Goal: Transaction & Acquisition: Purchase product/service

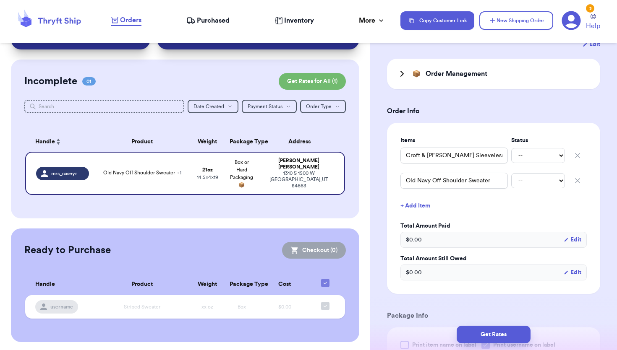
scroll to position [195, 0]
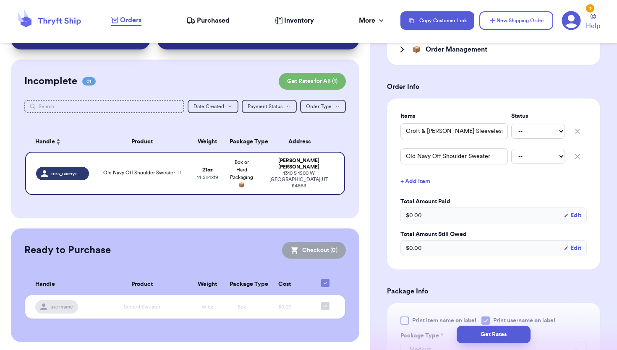
click at [459, 240] on div "$ 0.00 Edit" at bounding box center [493, 248] width 186 height 16
click at [575, 211] on button "Edit" at bounding box center [572, 215] width 18 height 8
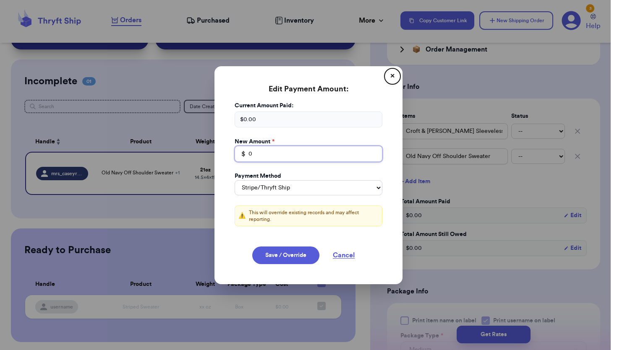
click at [296, 154] on input "0" at bounding box center [308, 154] width 148 height 16
click at [274, 117] on div "$ 0.00" at bounding box center [308, 120] width 148 height 16
click at [250, 120] on div "$ 0.00" at bounding box center [308, 120] width 148 height 16
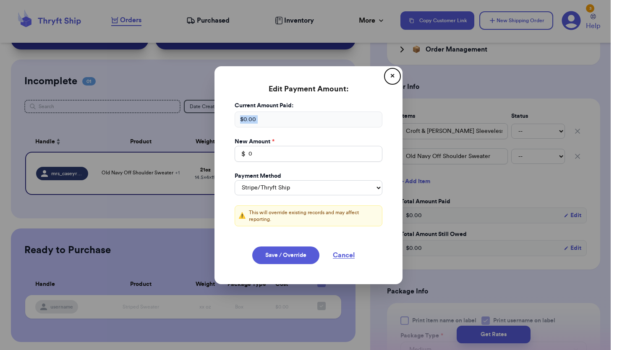
click at [250, 120] on div "$ 0.00" at bounding box center [308, 120] width 148 height 16
click at [256, 152] on input "0" at bounding box center [308, 154] width 148 height 16
click at [282, 253] on button "Save / Override" at bounding box center [285, 256] width 67 height 18
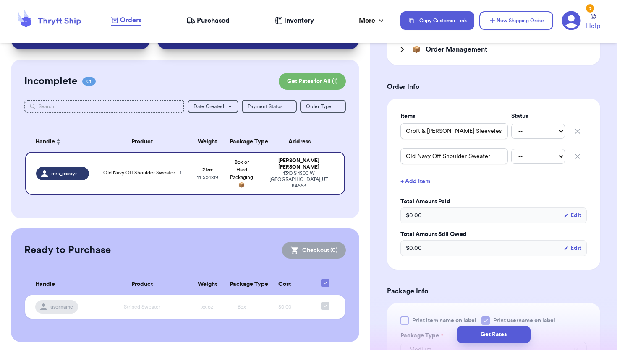
type input "40.98"
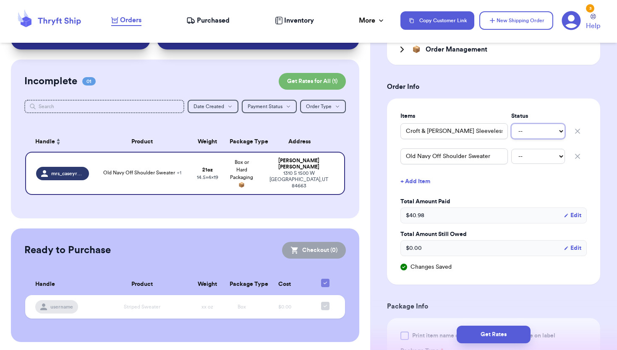
click at [540, 124] on select "-- Paid Owes" at bounding box center [538, 131] width 54 height 15
select select "paid"
click at [511, 124] on select "-- Paid Owes" at bounding box center [538, 131] width 54 height 15
click at [536, 149] on select "-- Paid Owes" at bounding box center [538, 156] width 54 height 15
select select "paid"
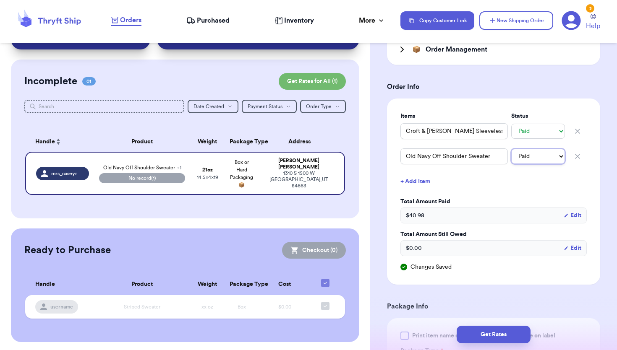
click at [511, 149] on select "-- Paid Owes" at bounding box center [538, 156] width 54 height 15
click at [516, 184] on div "Items Status Croft & Barrow Sleeveless Top -- Paid Owes Old Navy Off Shoulder S…" at bounding box center [493, 191] width 186 height 159
click at [156, 178] on span "All paid" at bounding box center [142, 178] width 86 height 10
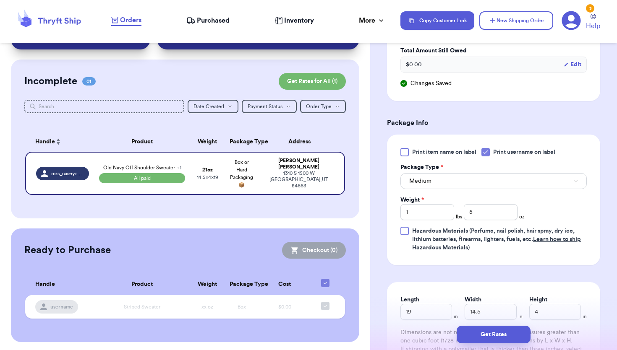
scroll to position [497, 0]
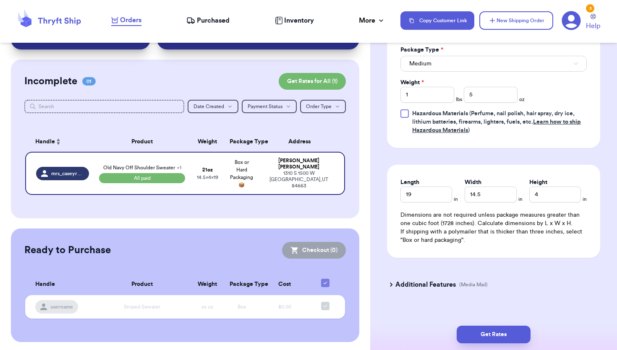
click at [467, 238] on div "Length 19 in Width 14.5 in Height 4 in Dimensions are not required unless packa…" at bounding box center [493, 211] width 213 height 93
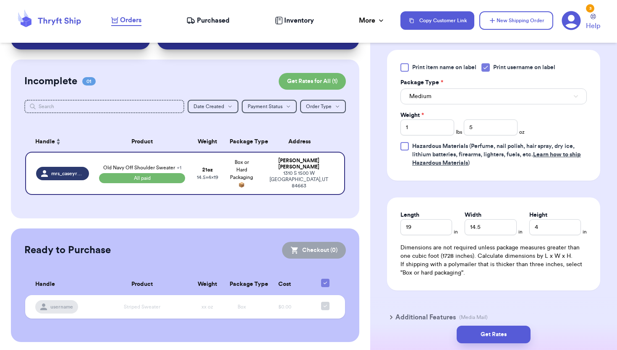
scroll to position [462, 0]
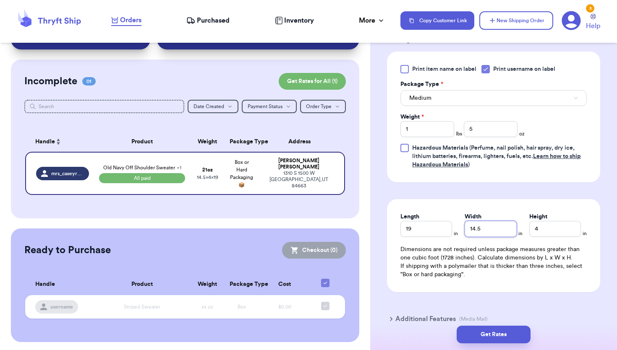
click at [492, 221] on input "14.5" at bounding box center [490, 229] width 52 height 16
click at [548, 221] on input "4" at bounding box center [555, 229] width 52 height 16
click at [534, 268] on p "If shipping with a polymailer that is thicker than three inches, select "Box or…" at bounding box center [493, 270] width 186 height 17
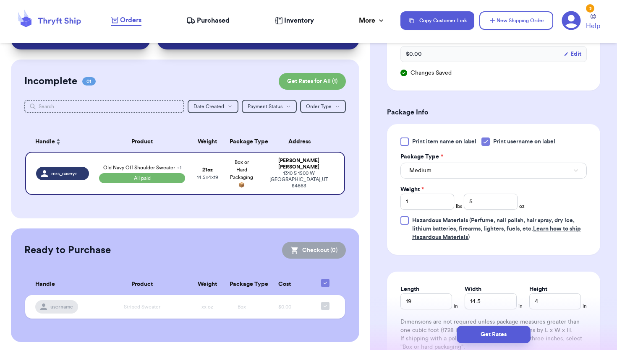
scroll to position [388, 0]
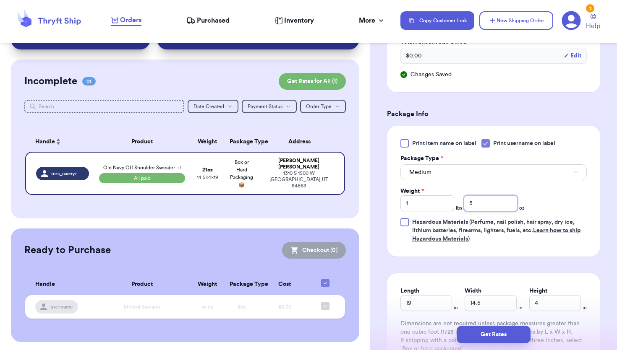
click at [495, 195] on input "5" at bounding box center [491, 203] width 54 height 16
click at [554, 189] on div "Print item name on label Print username on label Package Type * Medium Weight *…" at bounding box center [493, 191] width 186 height 104
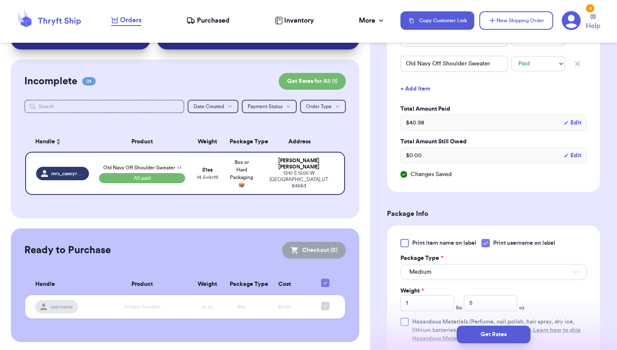
scroll to position [497, 0]
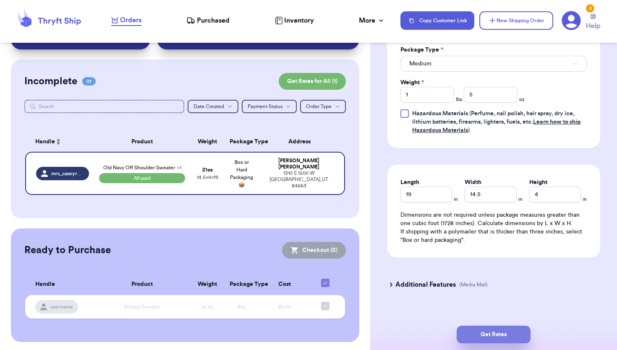
click at [490, 336] on button "Get Rates" at bounding box center [493, 335] width 74 height 18
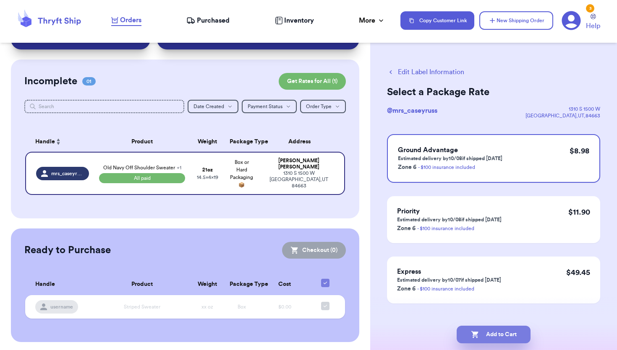
click at [493, 334] on button "Add to Cart" at bounding box center [493, 335] width 74 height 18
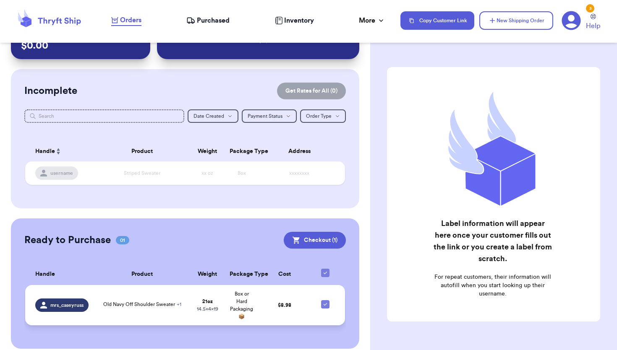
scroll to position [45, 0]
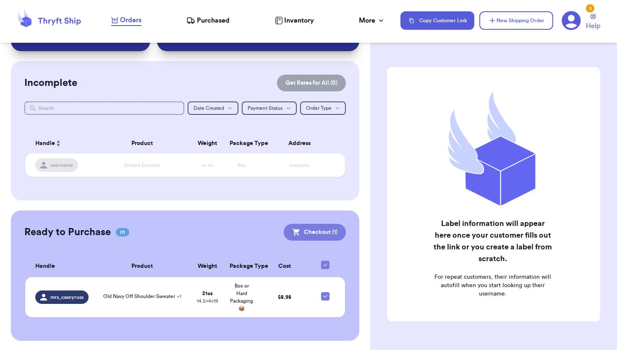
click at [311, 232] on button "Checkout ( 1 )" at bounding box center [315, 232] width 62 height 17
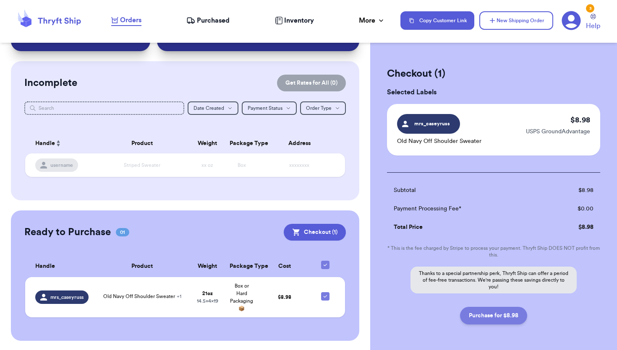
click at [495, 315] on button "Purchase for $8.98" at bounding box center [493, 316] width 67 height 18
checkbox input "false"
checkbox input "true"
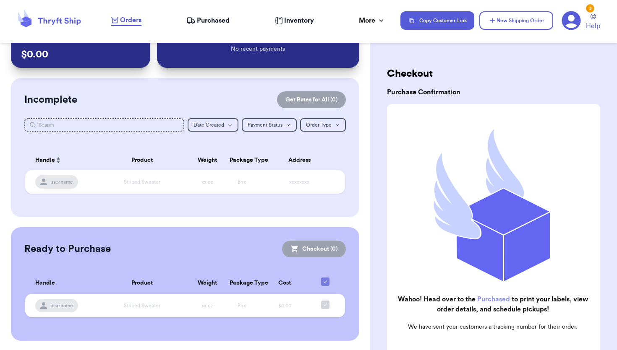
scroll to position [0, 0]
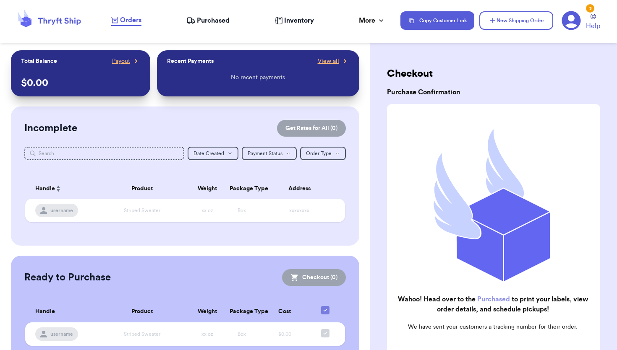
click at [213, 16] on span "Purchased" at bounding box center [213, 21] width 33 height 10
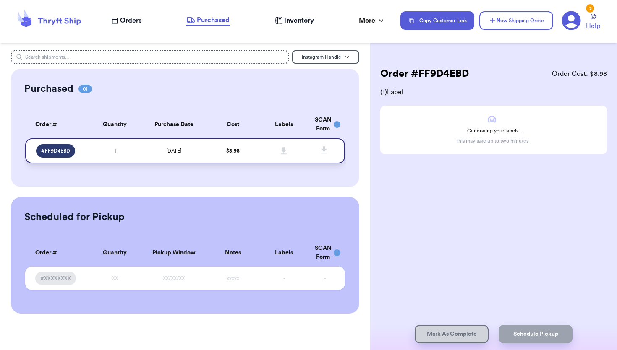
click at [220, 153] on td "$ 8.98" at bounding box center [232, 150] width 51 height 25
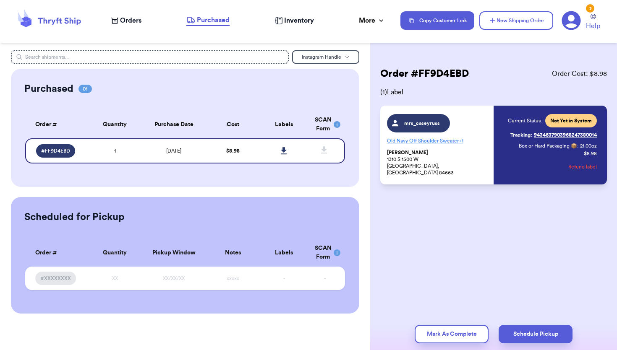
click at [532, 176] on div "mrs_caseyruss Old Navy Off Shoulder Sweater + 1 Casey Russell 1310 S 1500 W Spr…" at bounding box center [493, 145] width 227 height 79
click at [512, 171] on div "Current Status: Not Yet in System Tracking: 9434637903968247380014 Box or Hard …" at bounding box center [552, 145] width 89 height 62
click at [481, 167] on p "Casey Russell 1310 S 1500 W Springville, UT 84663" at bounding box center [438, 162] width 102 height 27
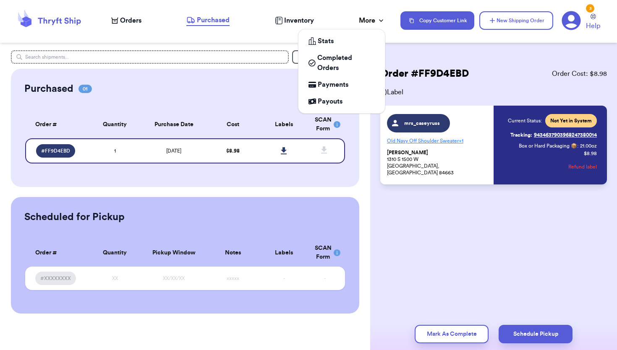
click at [379, 19] on icon at bounding box center [381, 20] width 8 height 8
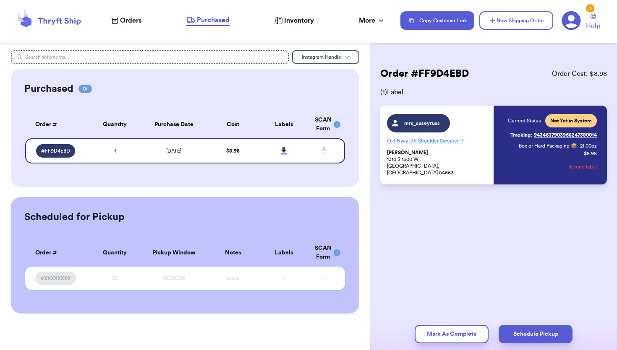
click at [214, 21] on span "Purchased" at bounding box center [213, 20] width 33 height 10
click at [503, 147] on div "Current Status: Not Yet in System Tracking: 9434637903968247380014 Box or Hard …" at bounding box center [546, 145] width 102 height 62
click at [490, 145] on div "mrs_caseyruss Old Navy Off Shoulder Sweater + 1 Casey Russell 1310 S 1500 W Spr…" at bounding box center [492, 145] width 210 height 62
click at [208, 17] on span "Purchased" at bounding box center [213, 20] width 33 height 10
click at [129, 21] on span "Orders" at bounding box center [130, 21] width 21 height 10
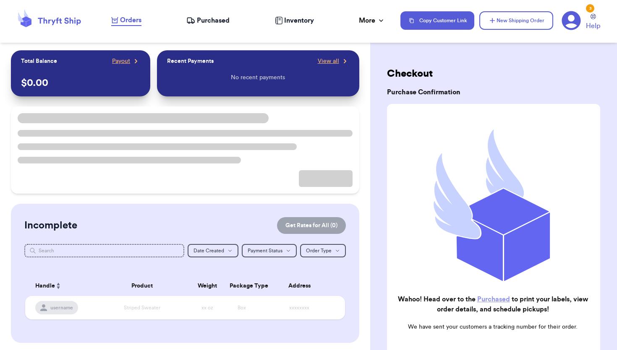
click at [214, 20] on span "Purchased" at bounding box center [213, 21] width 33 height 10
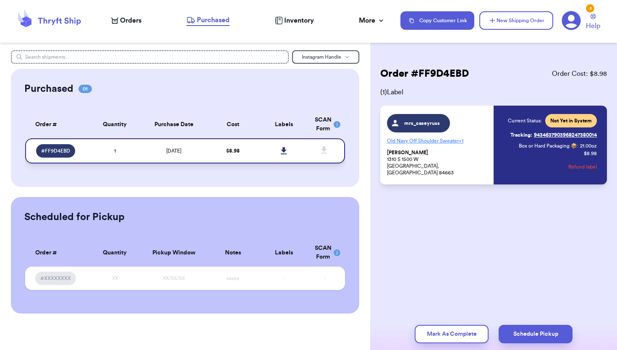
click at [284, 151] on icon at bounding box center [284, 150] width 6 height 7
click at [547, 136] on link "Tracking: 9434637903968247380014" at bounding box center [553, 134] width 86 height 13
